Goal: Information Seeking & Learning: Learn about a topic

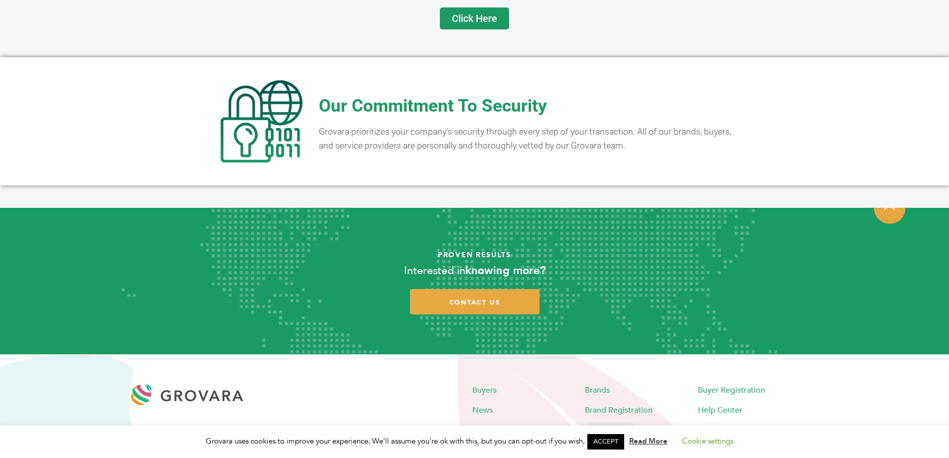
scroll to position [1964, 0]
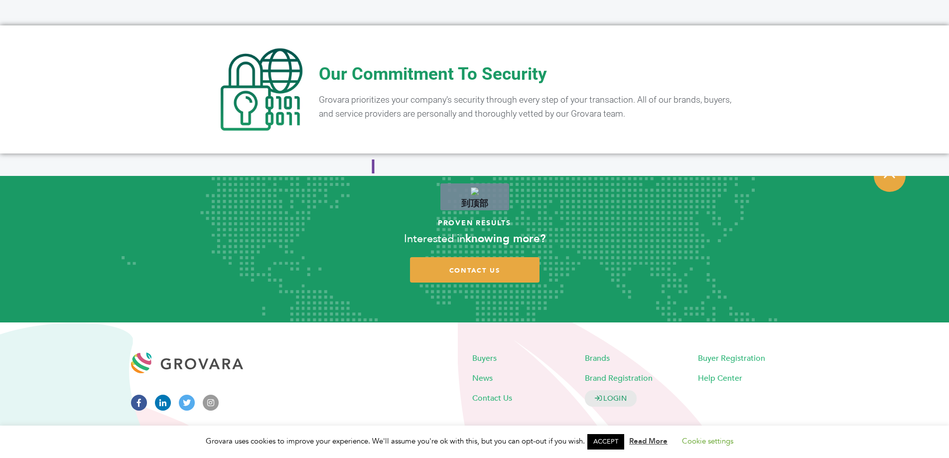
drag, startPoint x: 373, startPoint y: 173, endPoint x: 373, endPoint y: 147, distance: 26.4
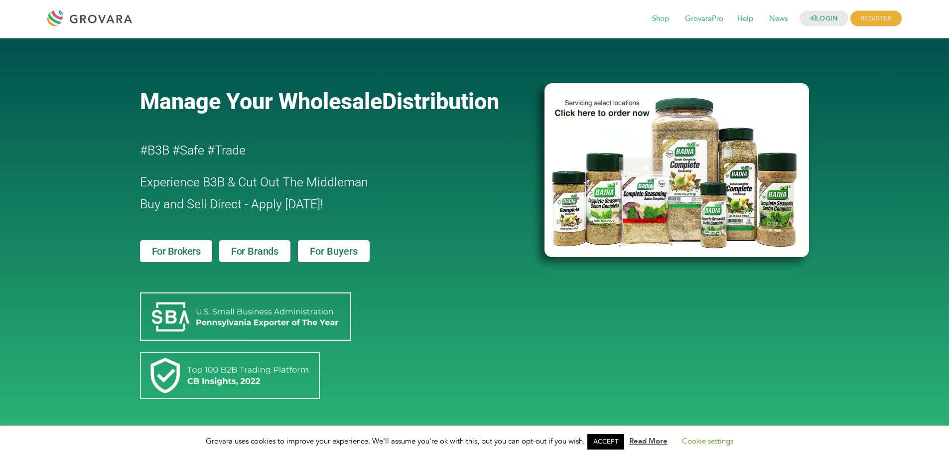
scroll to position [0, 0]
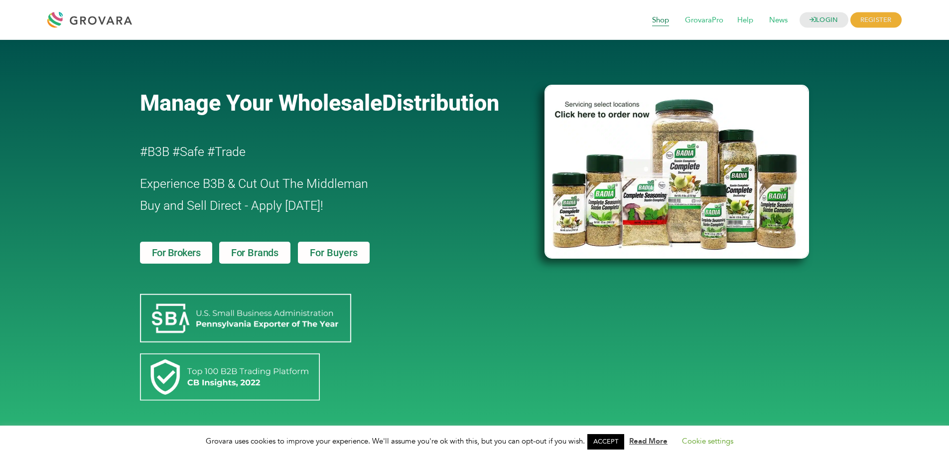
click at [659, 21] on span "Shop" at bounding box center [660, 20] width 31 height 19
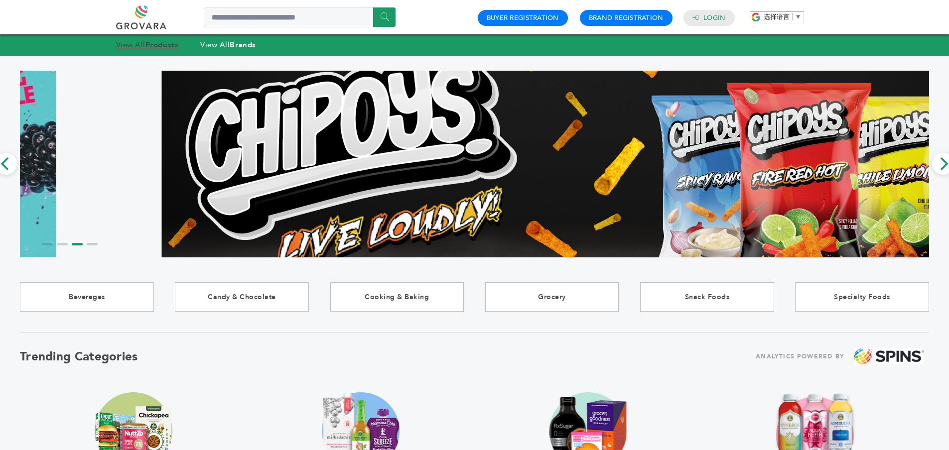
click at [144, 43] on link "View All Products" at bounding box center [147, 45] width 63 height 10
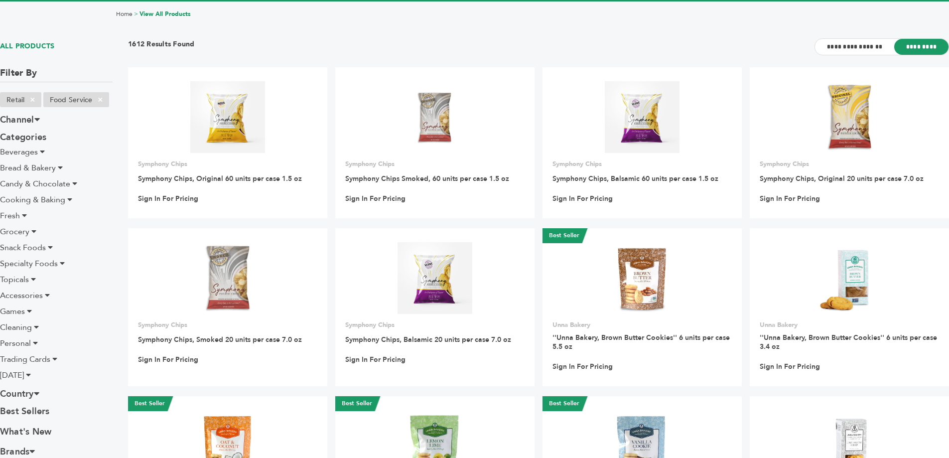
scroll to position [50, 0]
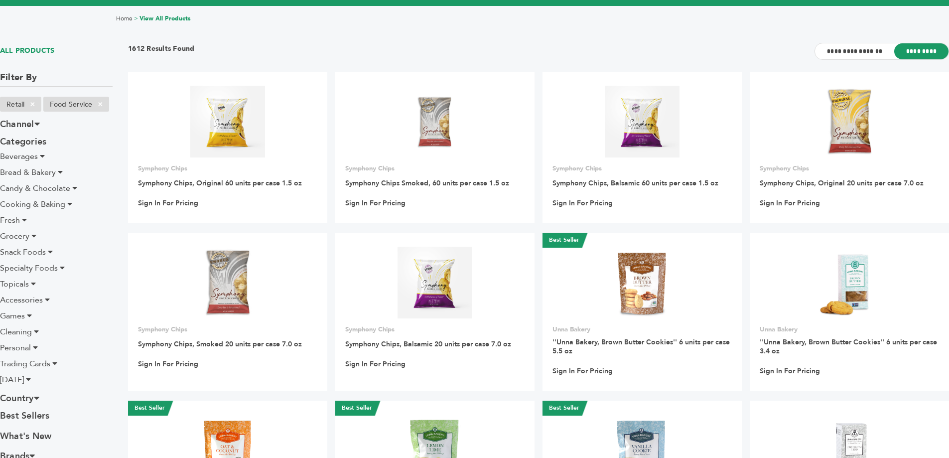
click at [43, 155] on icon at bounding box center [42, 156] width 5 height 8
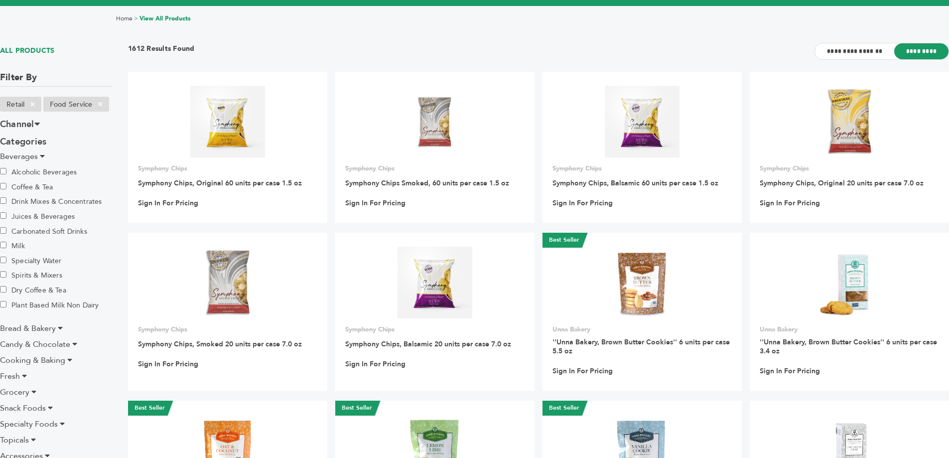
click at [43, 155] on icon at bounding box center [42, 156] width 5 height 8
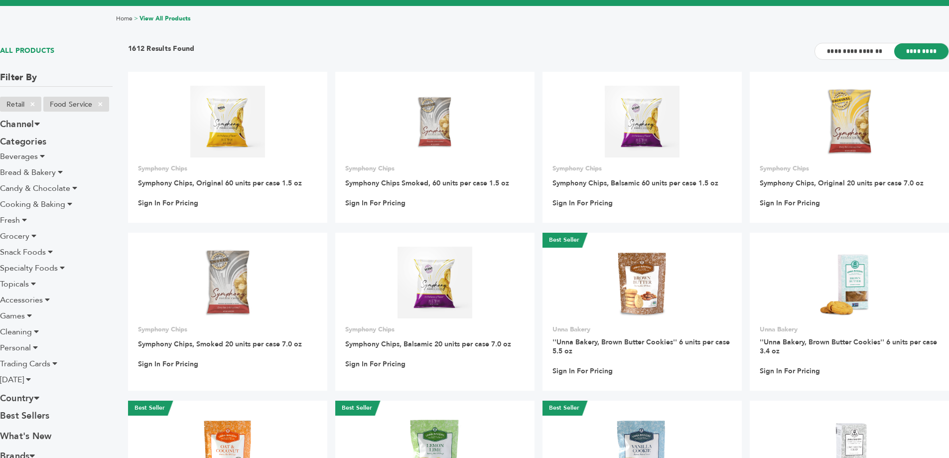
click at [58, 173] on icon at bounding box center [60, 172] width 5 height 8
click at [72, 188] on icon at bounding box center [74, 188] width 5 height 8
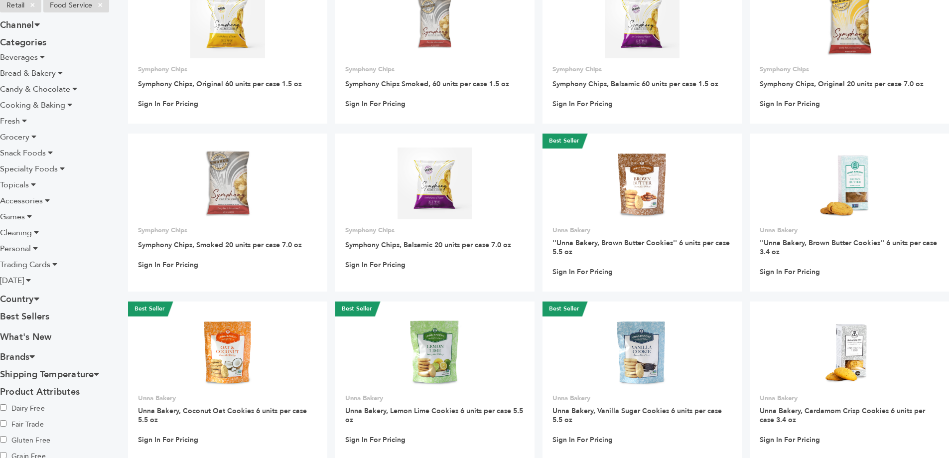
scroll to position [149, 0]
click at [50, 153] on icon at bounding box center [50, 152] width 5 height 8
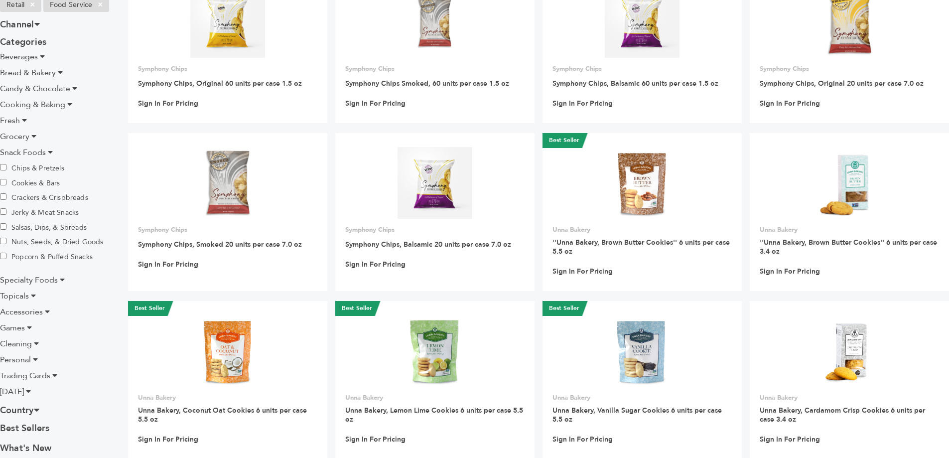
click at [50, 153] on icon at bounding box center [50, 152] width 5 height 8
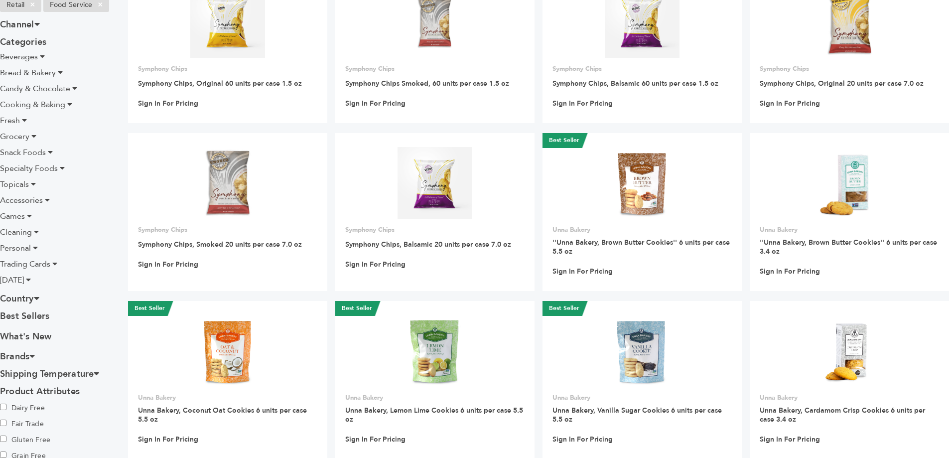
click at [61, 169] on icon at bounding box center [62, 168] width 5 height 8
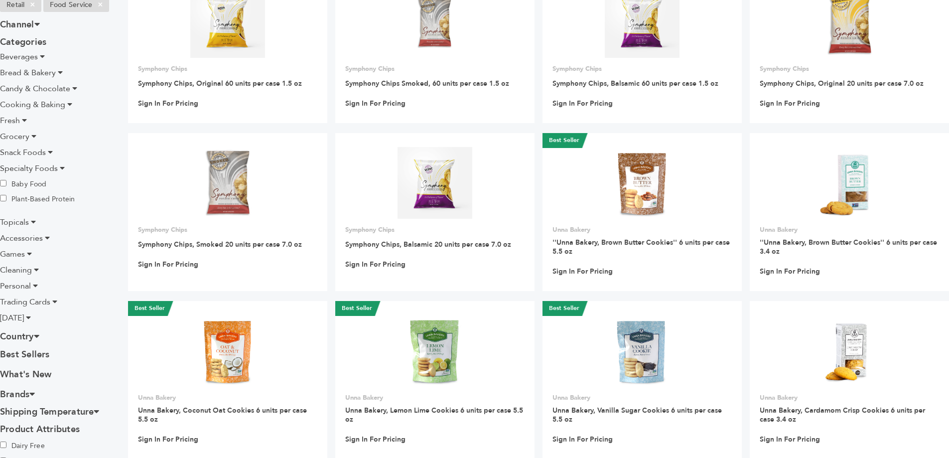
click at [61, 169] on icon at bounding box center [62, 168] width 5 height 8
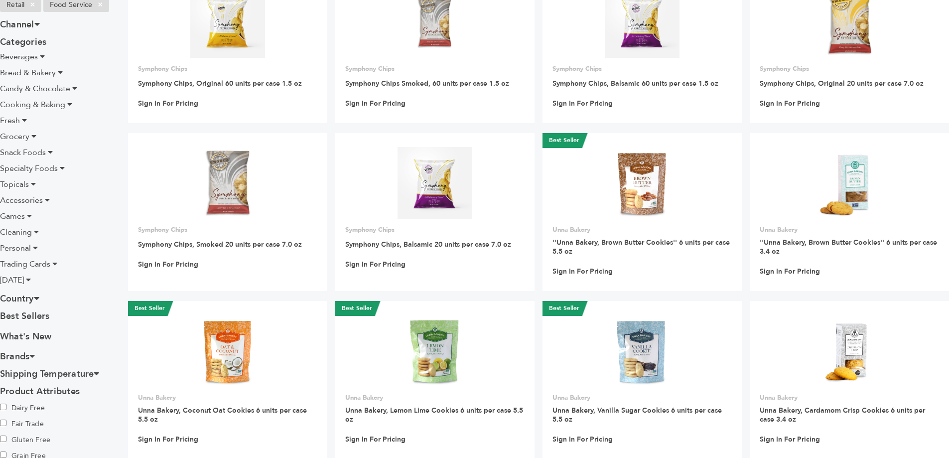
click at [33, 186] on icon at bounding box center [33, 184] width 5 height 8
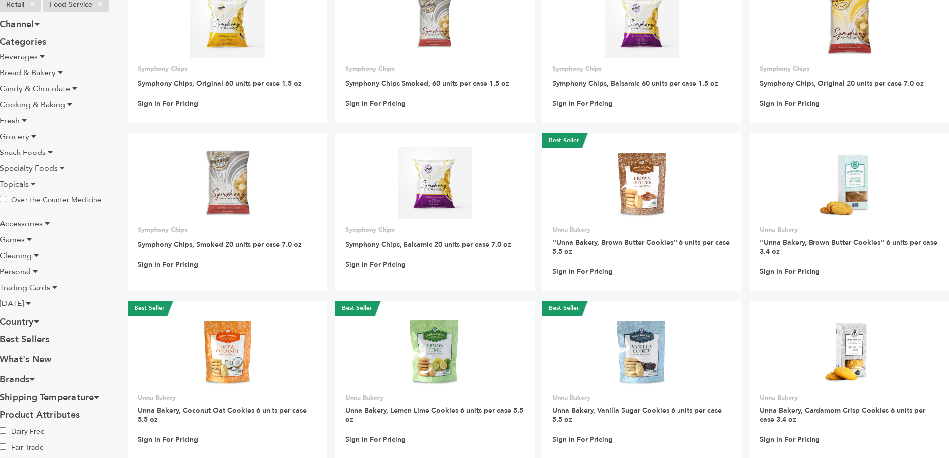
click at [35, 184] on icon at bounding box center [33, 184] width 5 height 8
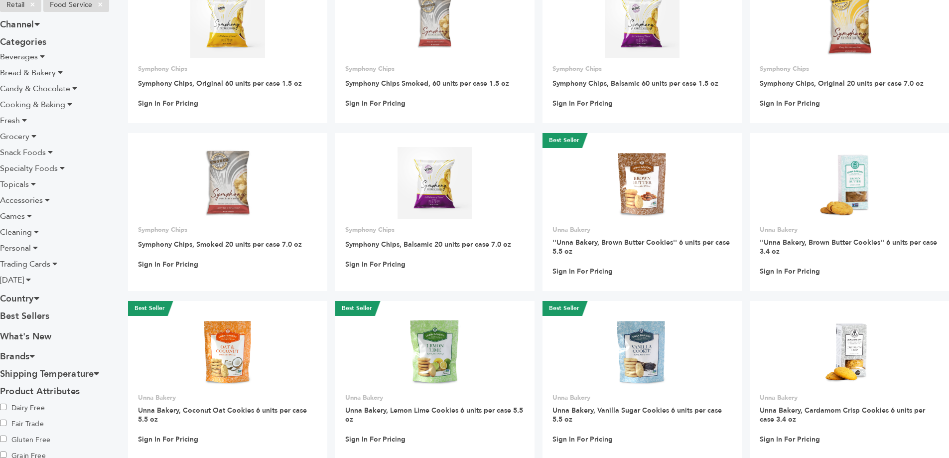
click at [33, 184] on icon at bounding box center [33, 184] width 5 height 8
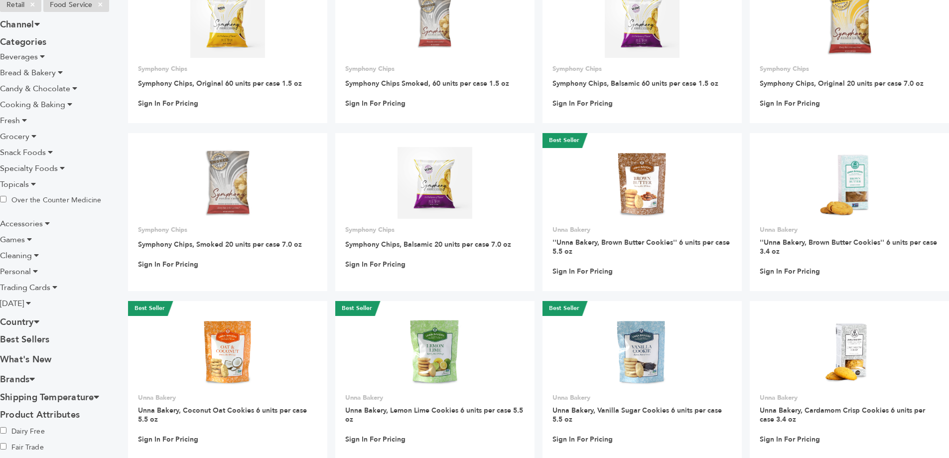
click at [33, 184] on icon at bounding box center [33, 184] width 5 height 8
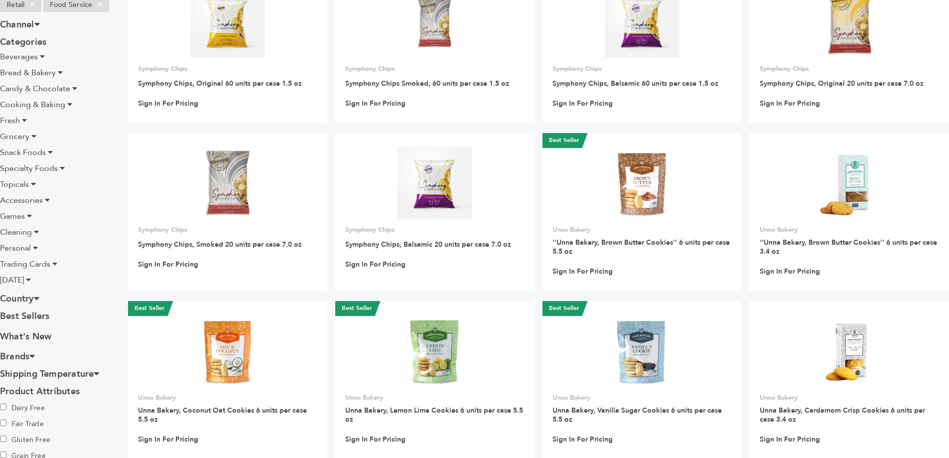
click at [43, 197] on li "Accessories" at bounding box center [56, 200] width 113 height 12
click at [47, 199] on icon at bounding box center [47, 200] width 5 height 8
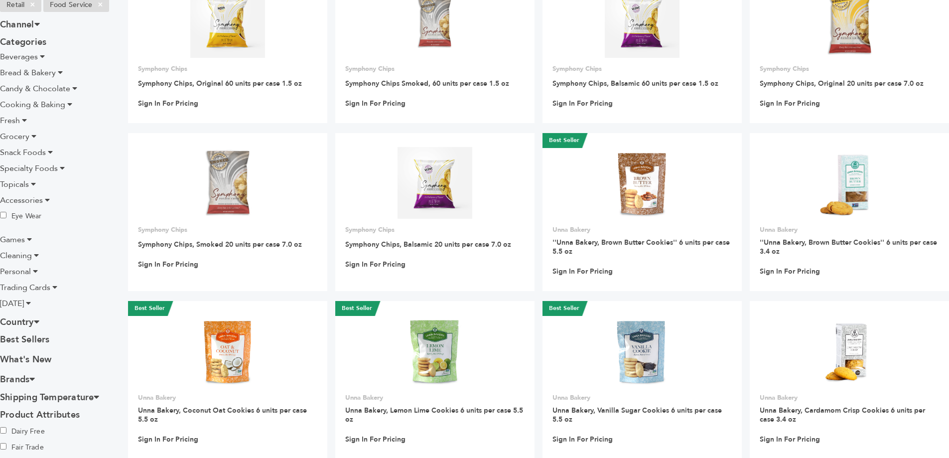
click at [47, 199] on icon at bounding box center [47, 200] width 5 height 8
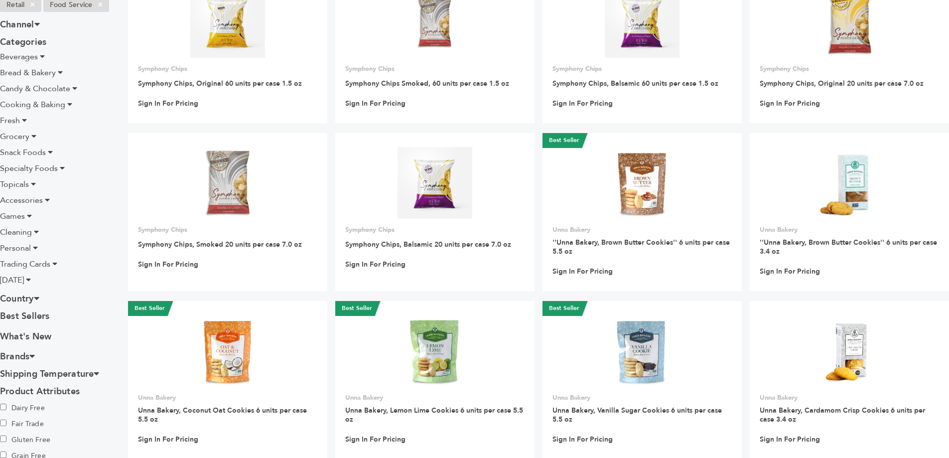
click at [28, 215] on icon at bounding box center [29, 216] width 5 height 8
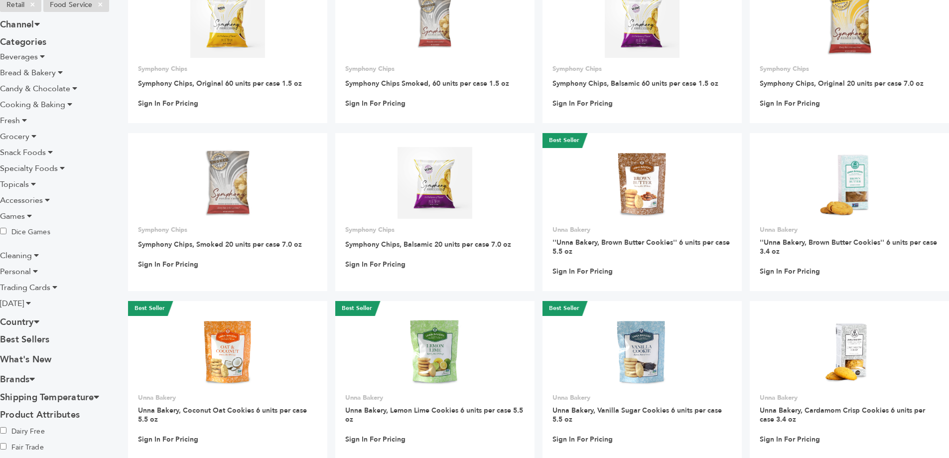
click at [33, 232] on label "Dice Games" at bounding box center [35, 231] width 70 height 11
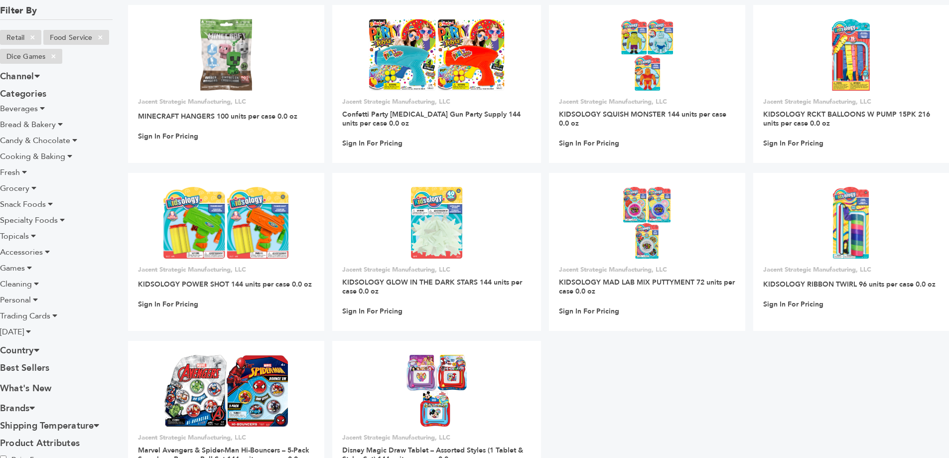
scroll to position [149, 0]
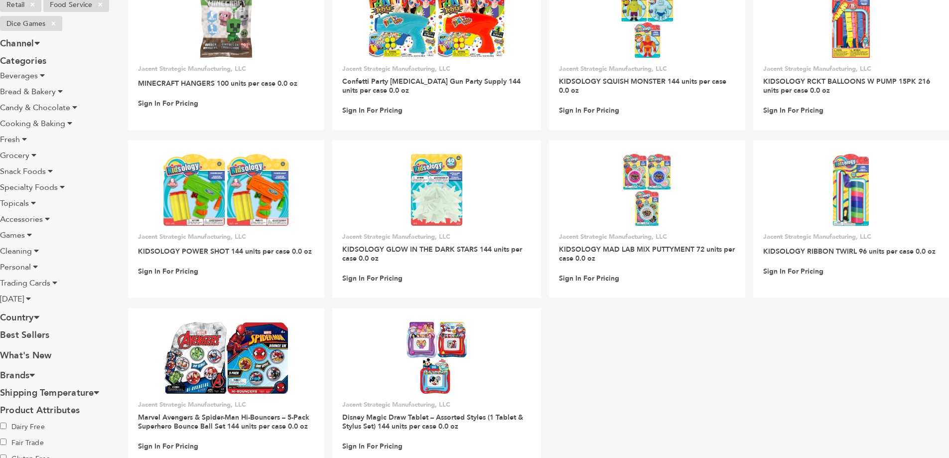
click at [54, 282] on icon at bounding box center [54, 282] width 5 height 8
click at [35, 267] on icon at bounding box center [35, 266] width 5 height 8
click at [35, 266] on icon at bounding box center [35, 266] width 5 height 8
click at [36, 251] on icon at bounding box center [36, 251] width 5 height 8
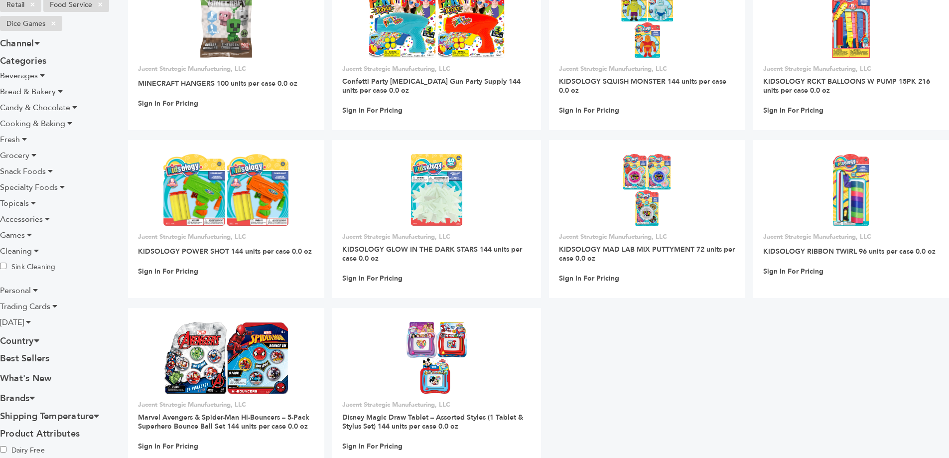
click at [36, 251] on icon at bounding box center [36, 251] width 5 height 8
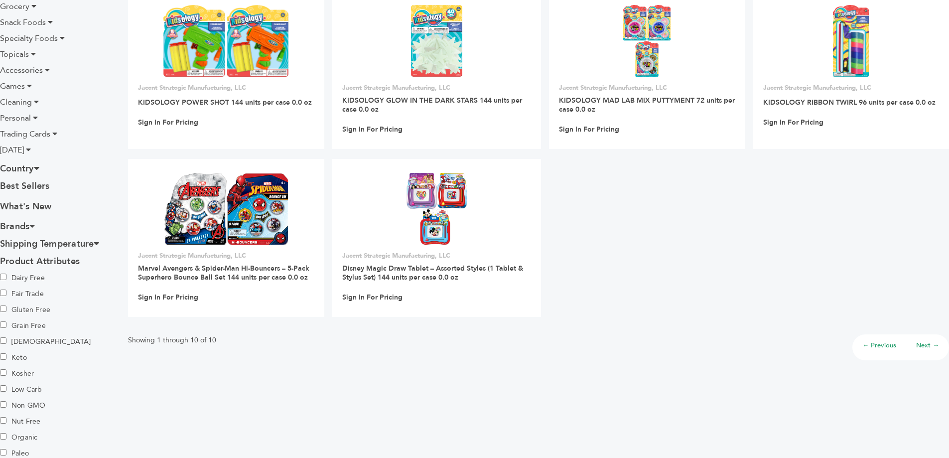
scroll to position [299, 0]
click at [39, 167] on icon at bounding box center [36, 167] width 5 height 9
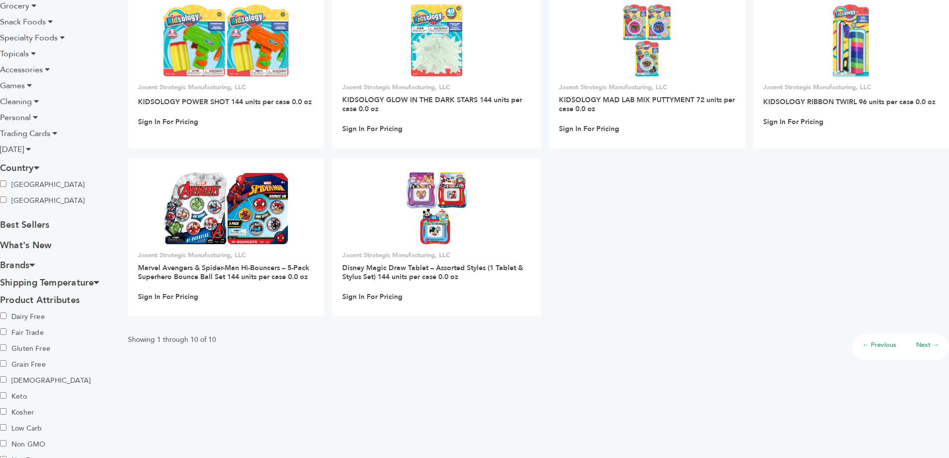
click at [39, 167] on icon at bounding box center [36, 167] width 5 height 9
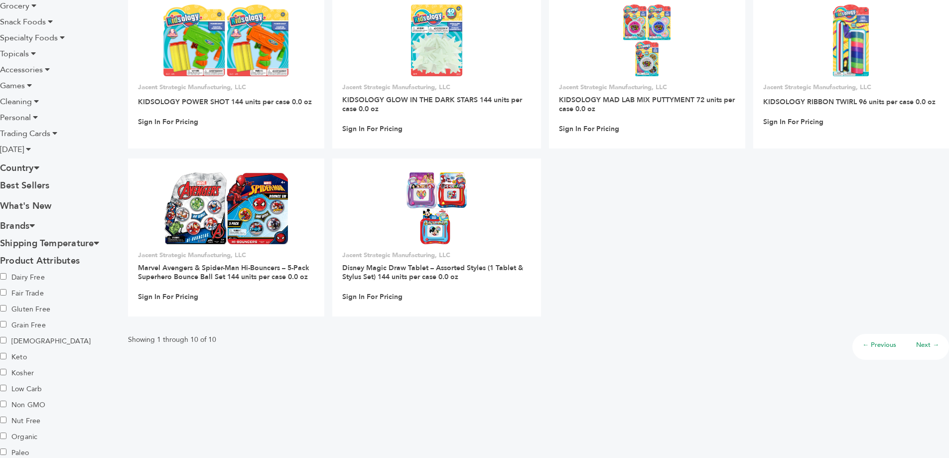
click at [35, 225] on icon at bounding box center [31, 225] width 5 height 9
click at [39, 222] on h3 "Brands" at bounding box center [56, 225] width 113 height 17
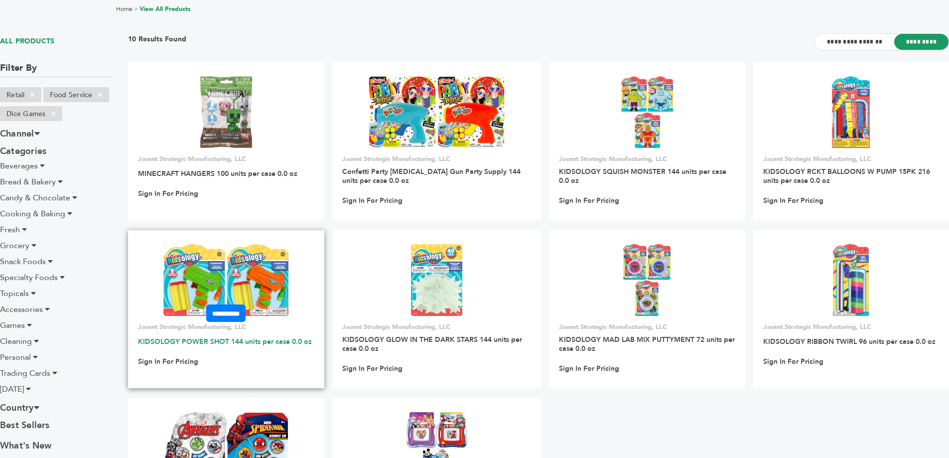
scroll to position [0, 0]
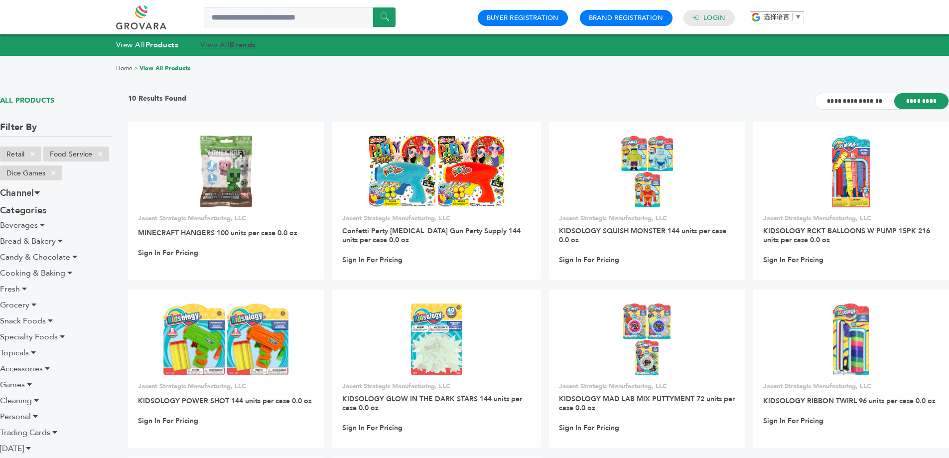
click at [219, 45] on link "View All Brands" at bounding box center [228, 45] width 56 height 10
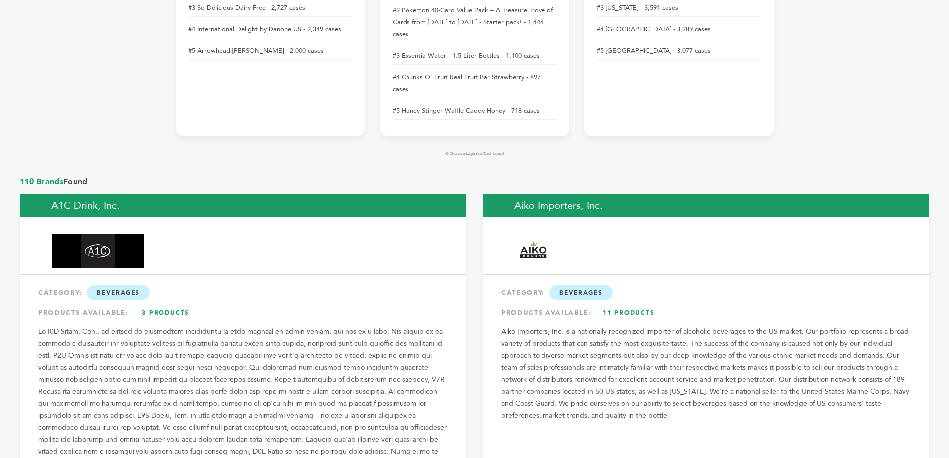
scroll to position [747, 0]
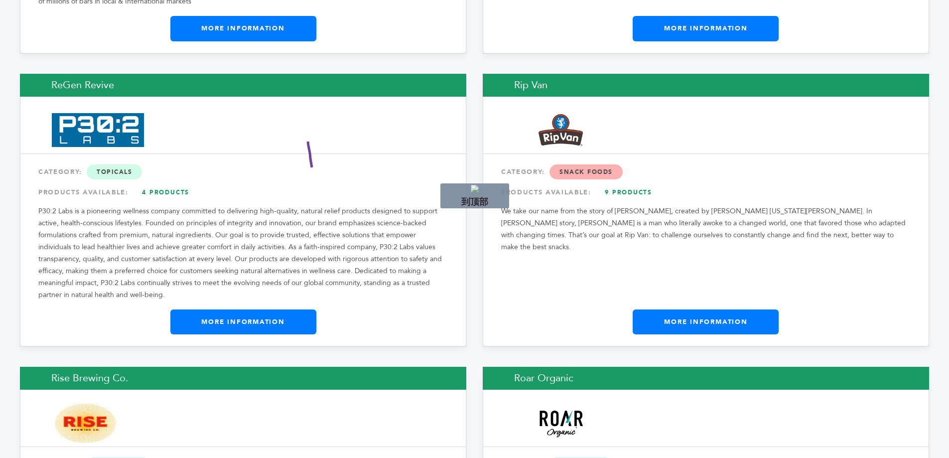
drag, startPoint x: 312, startPoint y: 167, endPoint x: 307, endPoint y: 134, distance: 33.2
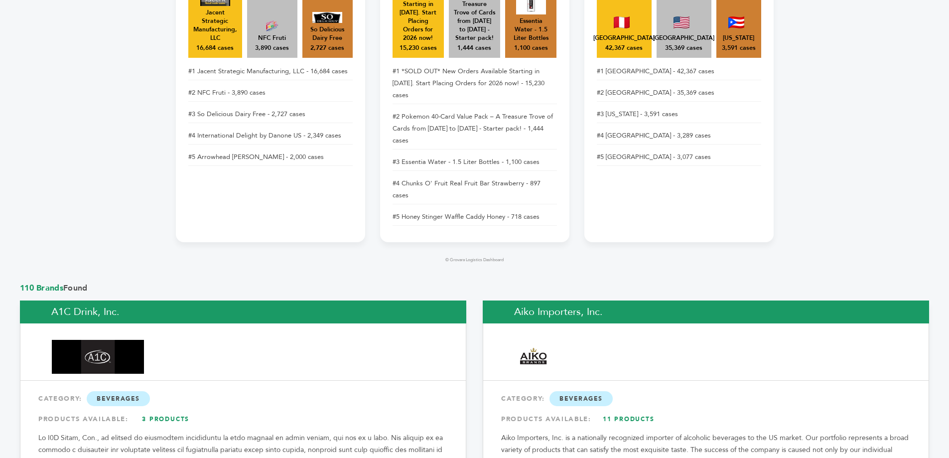
scroll to position [0, 0]
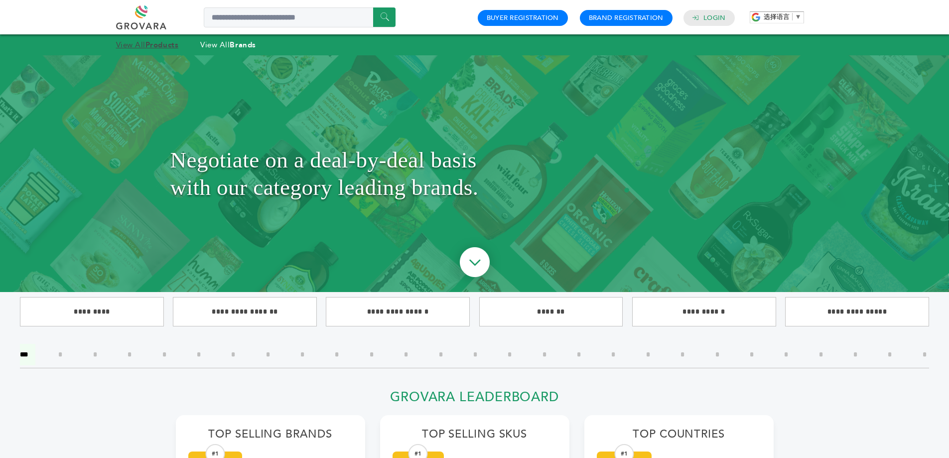
click at [158, 43] on strong "Products" at bounding box center [161, 45] width 33 height 10
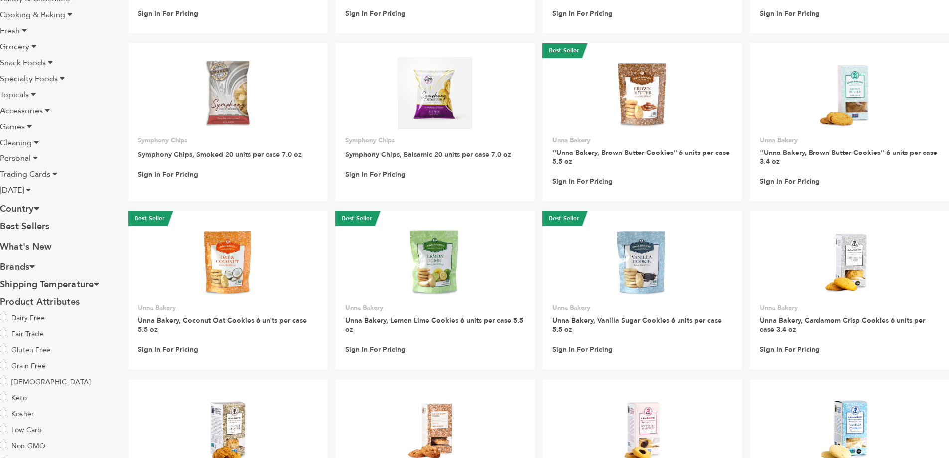
scroll to position [249, 0]
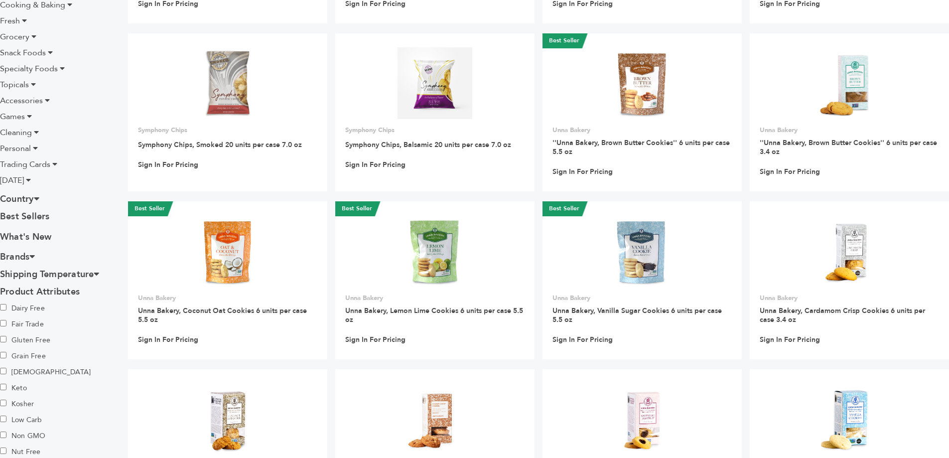
click at [35, 148] on icon at bounding box center [35, 148] width 5 height 8
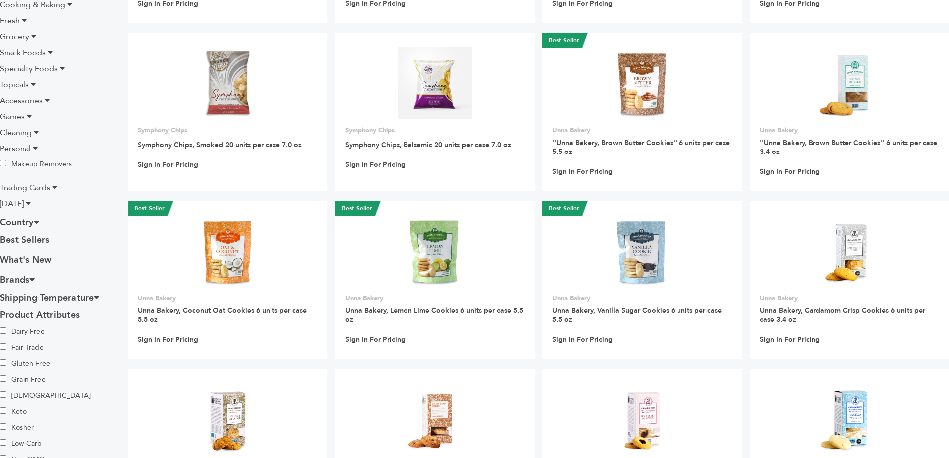
click at [35, 148] on icon at bounding box center [35, 148] width 5 height 8
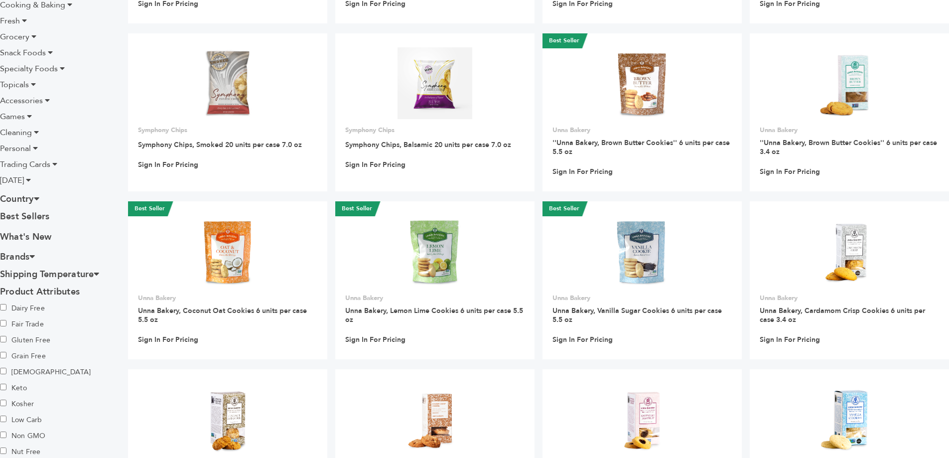
click at [35, 131] on icon at bounding box center [36, 132] width 5 height 8
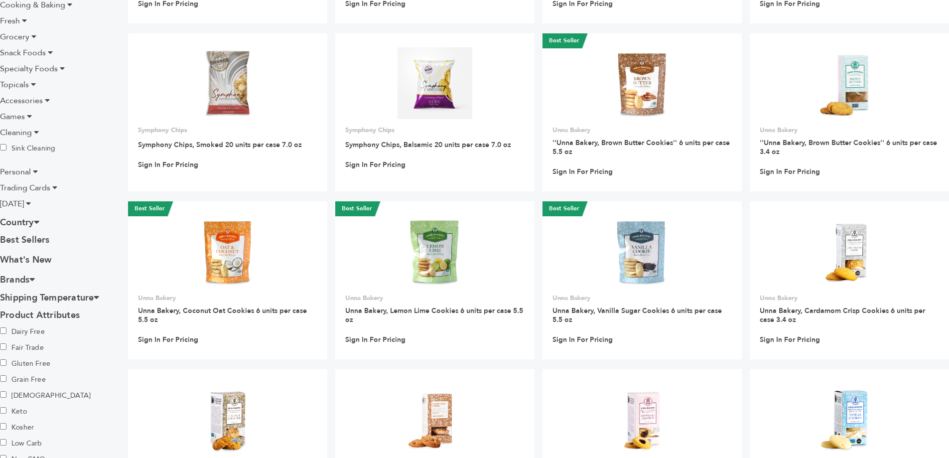
click at [35, 131] on icon at bounding box center [36, 132] width 5 height 8
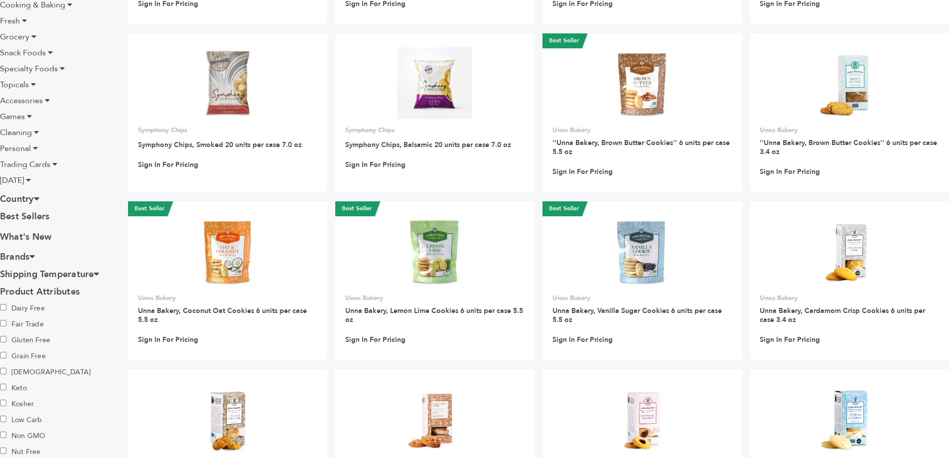
click at [30, 117] on icon at bounding box center [29, 116] width 5 height 8
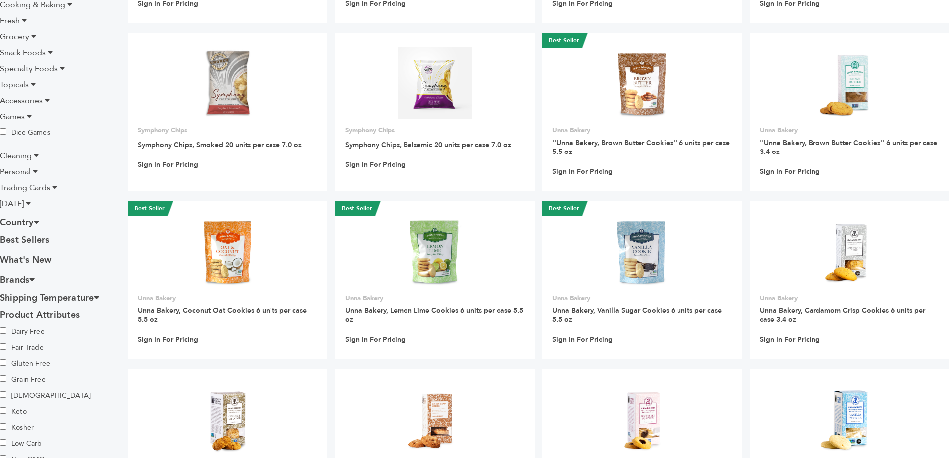
click at [30, 117] on icon at bounding box center [29, 116] width 5 height 8
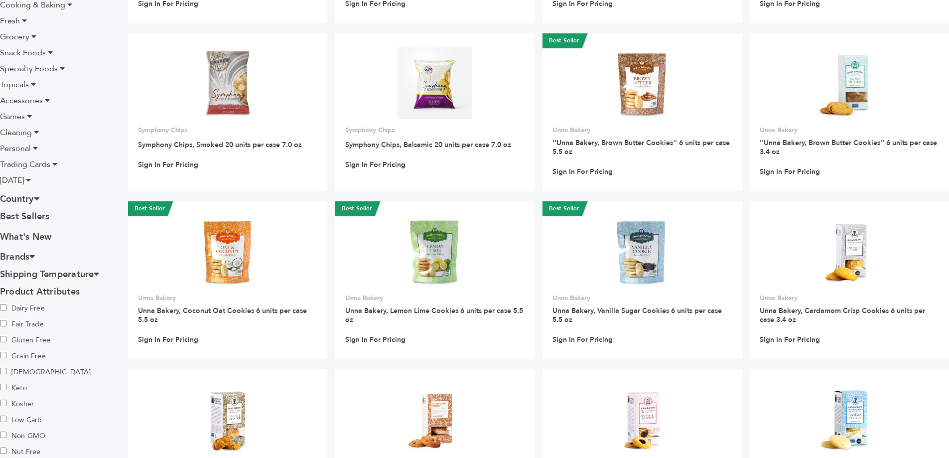
click at [45, 101] on icon at bounding box center [47, 100] width 5 height 8
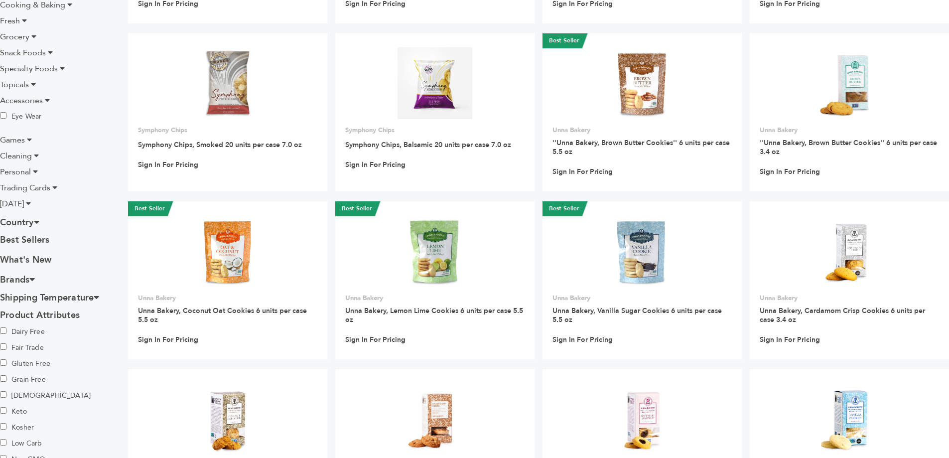
click at [45, 101] on icon at bounding box center [47, 100] width 5 height 8
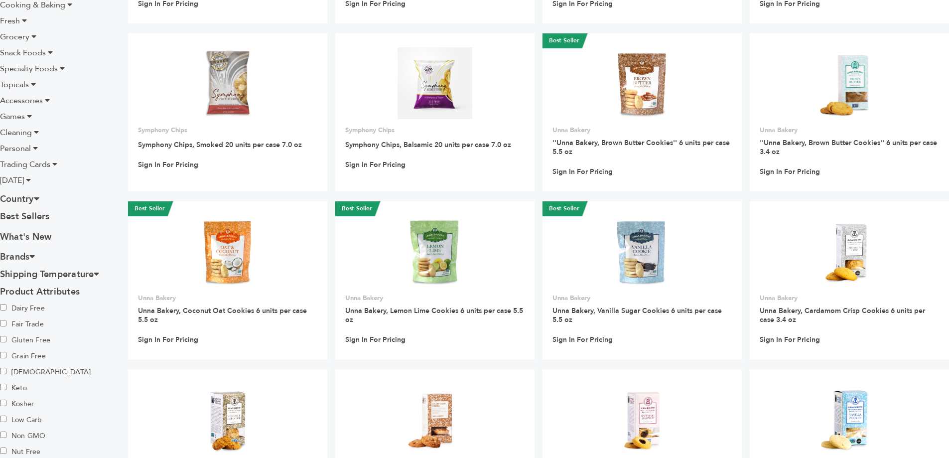
click at [54, 164] on icon at bounding box center [54, 164] width 5 height 8
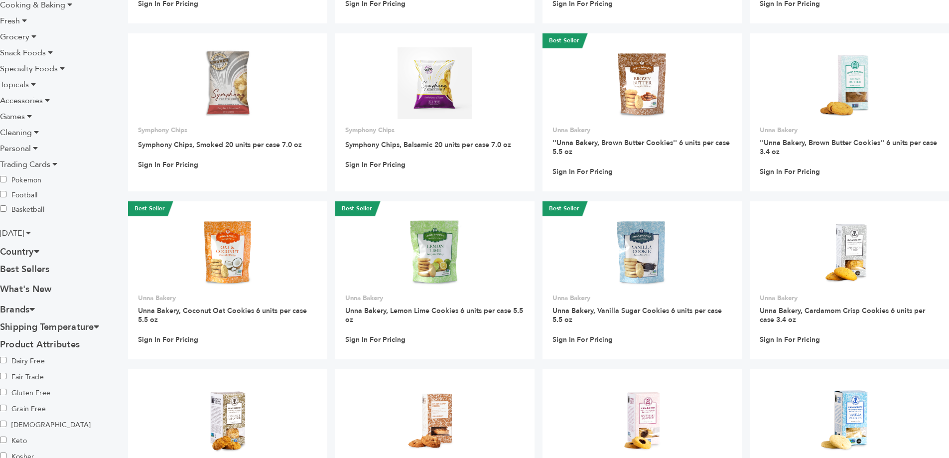
click at [54, 164] on icon at bounding box center [54, 164] width 5 height 8
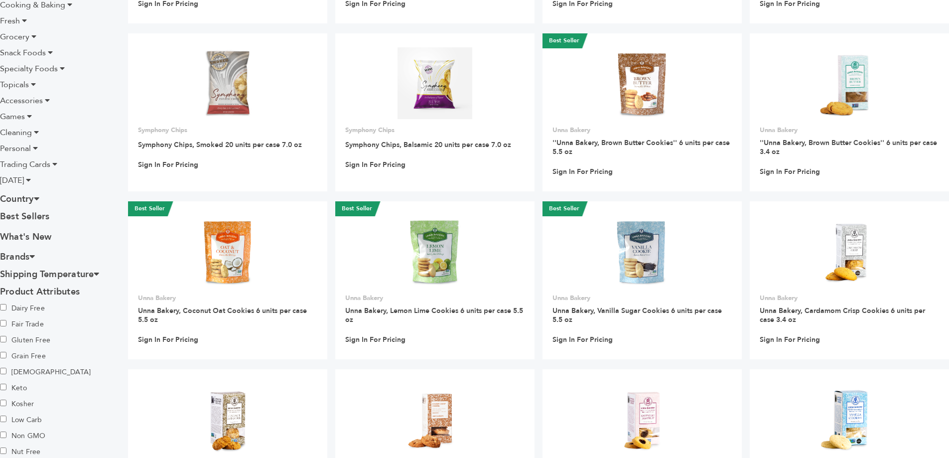
click at [54, 164] on icon at bounding box center [54, 164] width 5 height 8
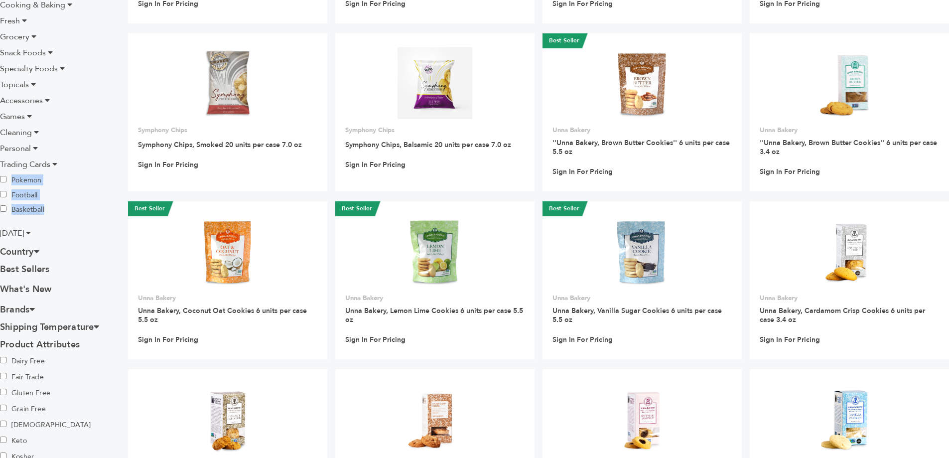
click at [47, 160] on div at bounding box center [47, 160] width 0 height 0
click at [49, 163] on span "Trading Cards" at bounding box center [25, 164] width 50 height 11
click at [51, 163] on li "Trading Cards" at bounding box center [56, 164] width 113 height 12
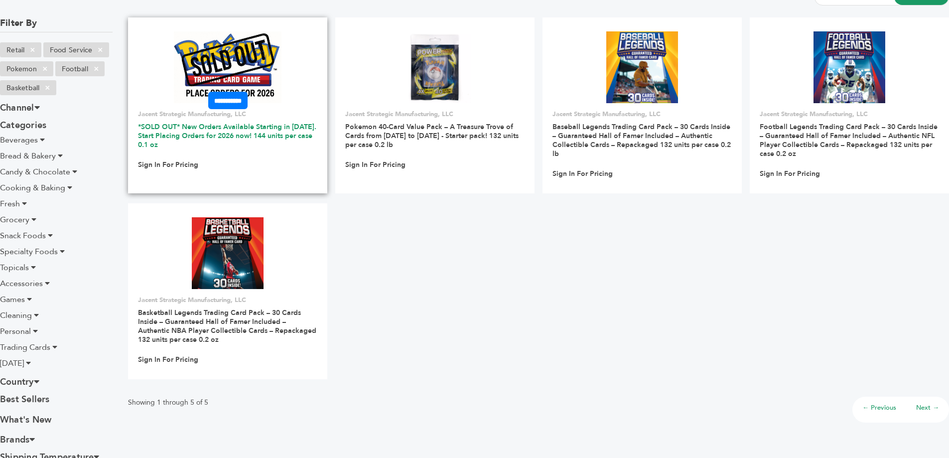
scroll to position [199, 0]
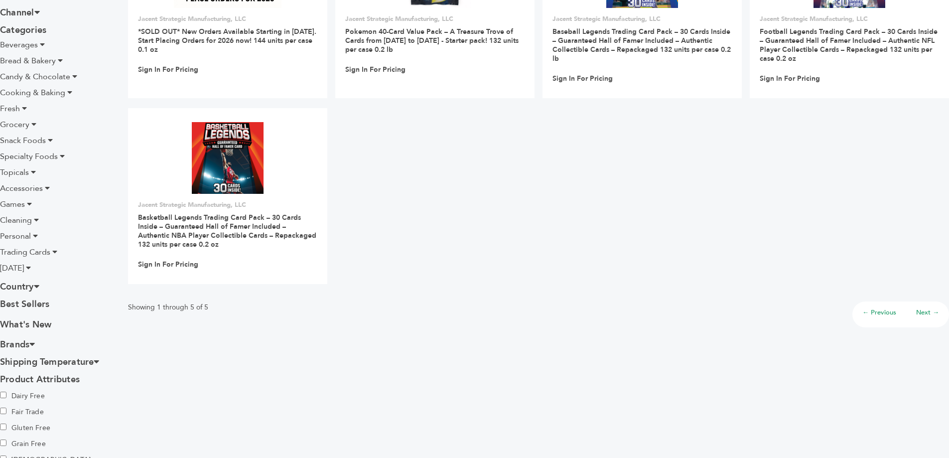
click at [47, 187] on icon at bounding box center [47, 188] width 5 height 8
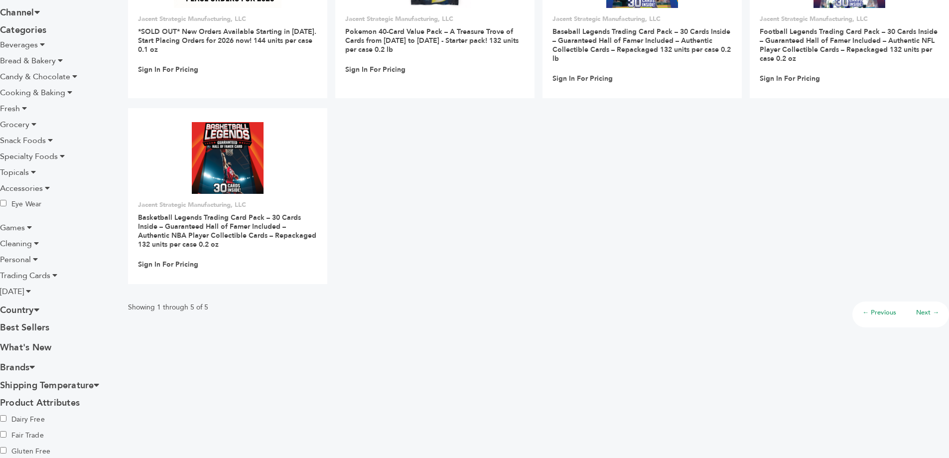
click at [47, 187] on icon at bounding box center [47, 188] width 5 height 8
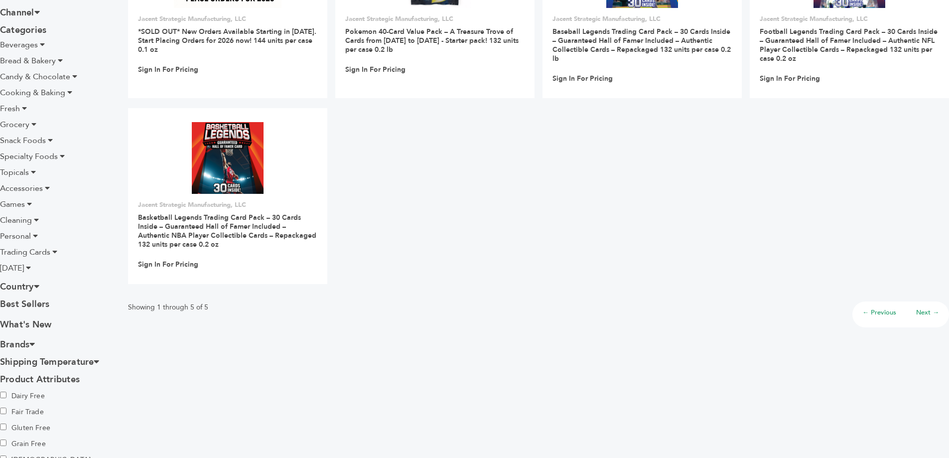
click at [31, 204] on icon at bounding box center [29, 204] width 5 height 8
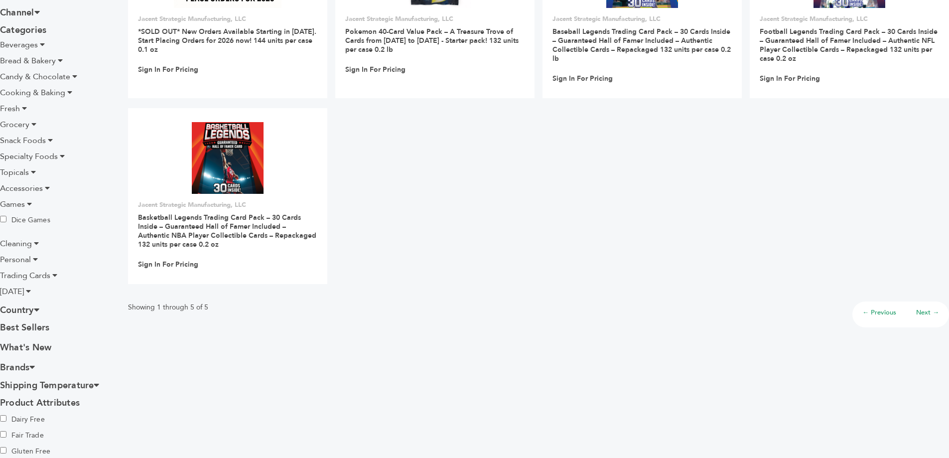
click at [31, 203] on icon at bounding box center [29, 204] width 5 height 8
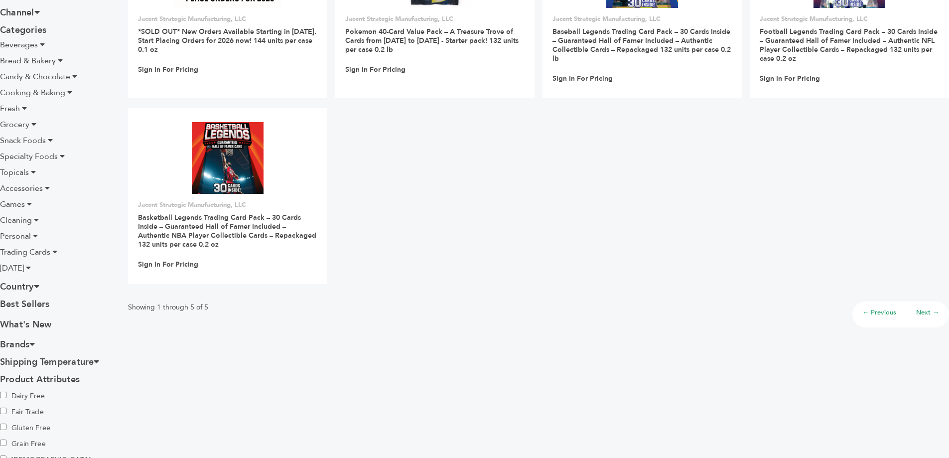
click at [36, 217] on icon at bounding box center [36, 220] width 5 height 8
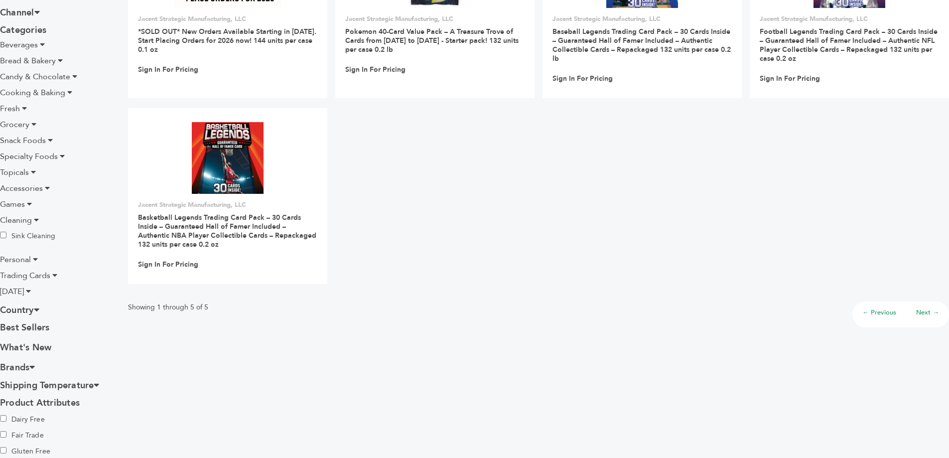
click at [36, 217] on icon at bounding box center [36, 220] width 5 height 8
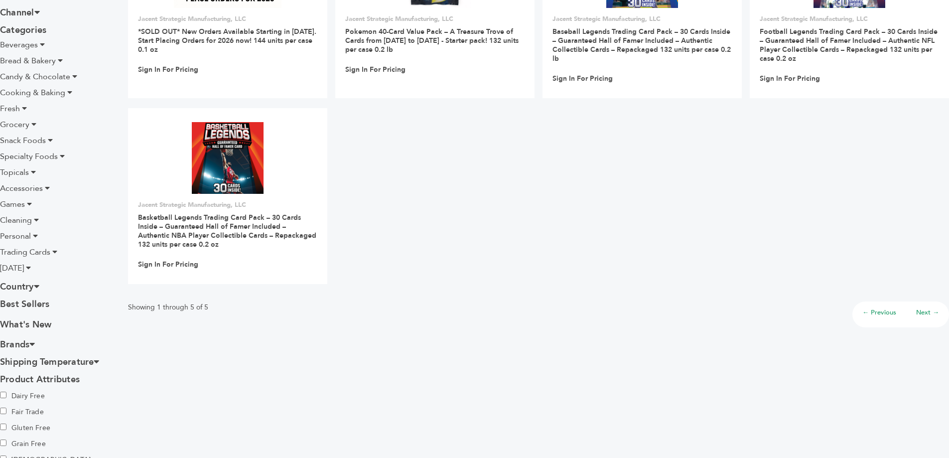
click at [36, 234] on icon at bounding box center [35, 236] width 5 height 8
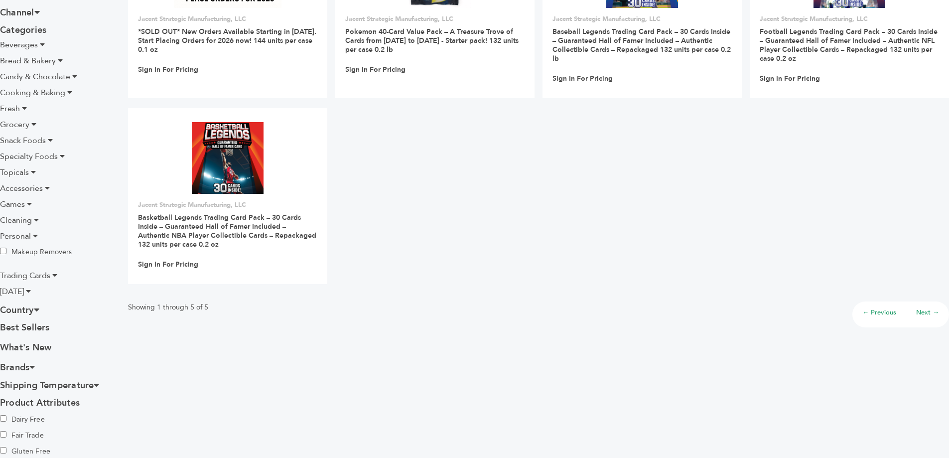
click at [40, 258] on ul "Beverages Alcoholic Beverages Coffee & Tea Drink Mixes & Concentrates Juices & …" at bounding box center [56, 168] width 113 height 258
click at [47, 253] on label "Makeup Removers" at bounding box center [36, 251] width 72 height 11
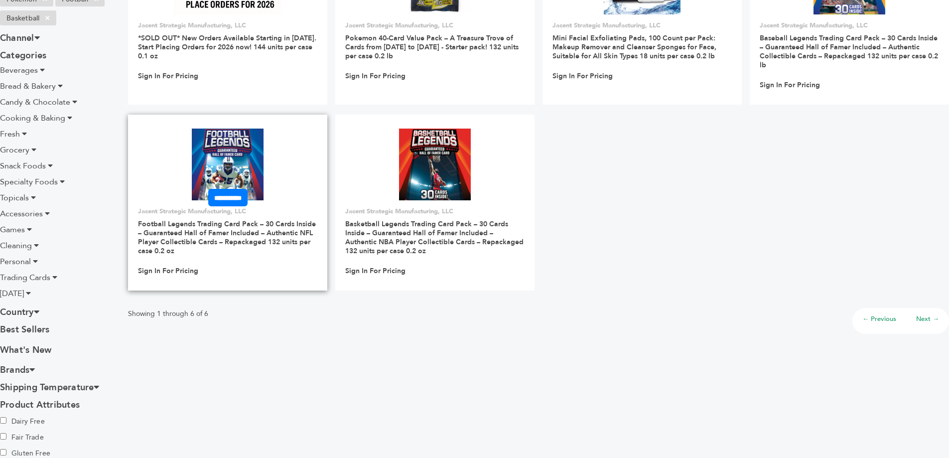
scroll to position [199, 0]
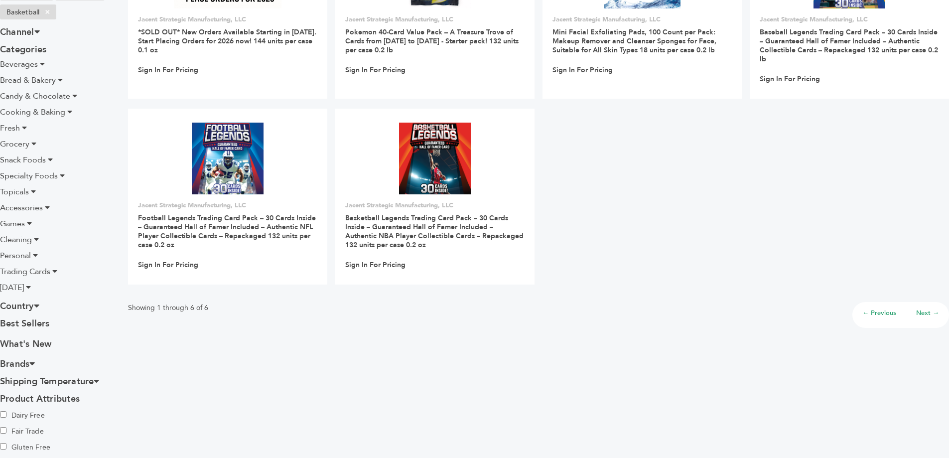
drag, startPoint x: 198, startPoint y: 369, endPoint x: 72, endPoint y: 301, distance: 143.7
click at [198, 369] on div "**********" at bounding box center [538, 275] width 821 height 763
click at [24, 288] on span "[DATE]" at bounding box center [12, 287] width 24 height 11
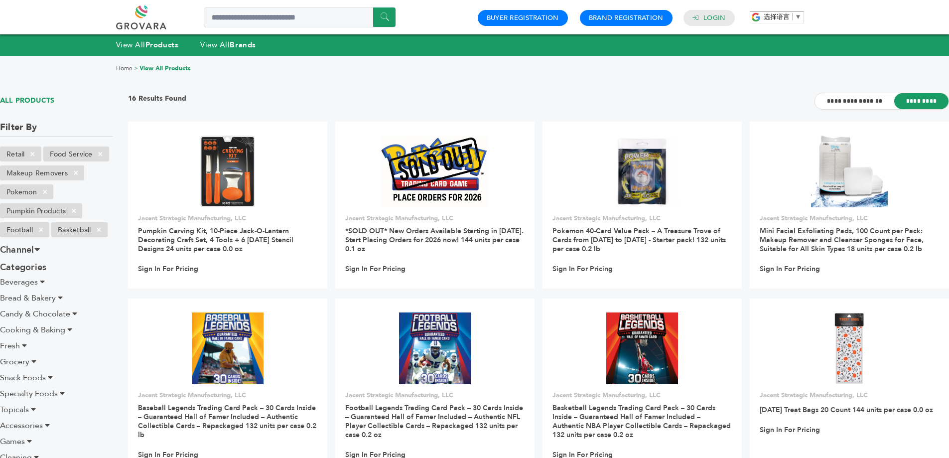
click at [134, 21] on link at bounding box center [152, 17] width 73 height 24
